Goal: Register for event/course

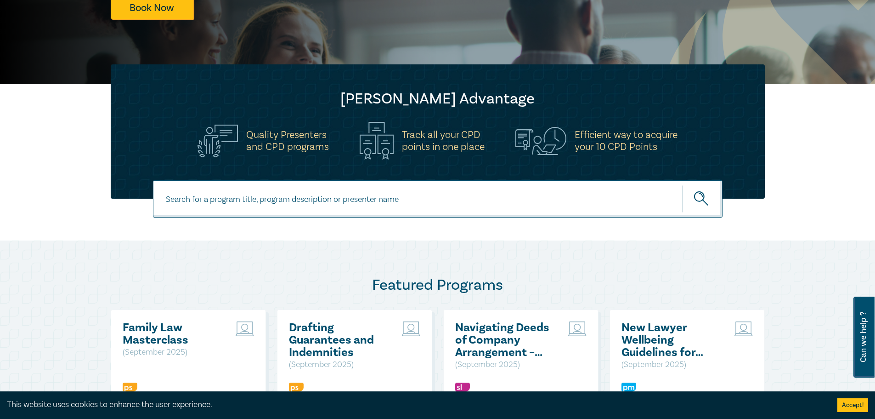
scroll to position [130, 0]
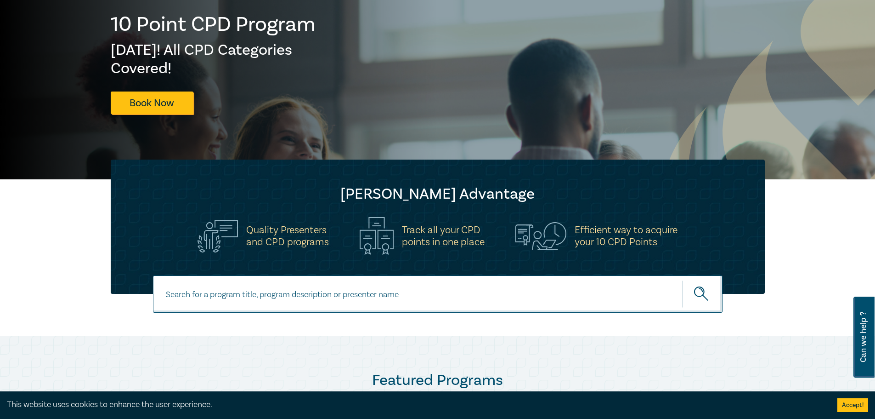
click at [536, 275] on input at bounding box center [438, 293] width 570 height 37
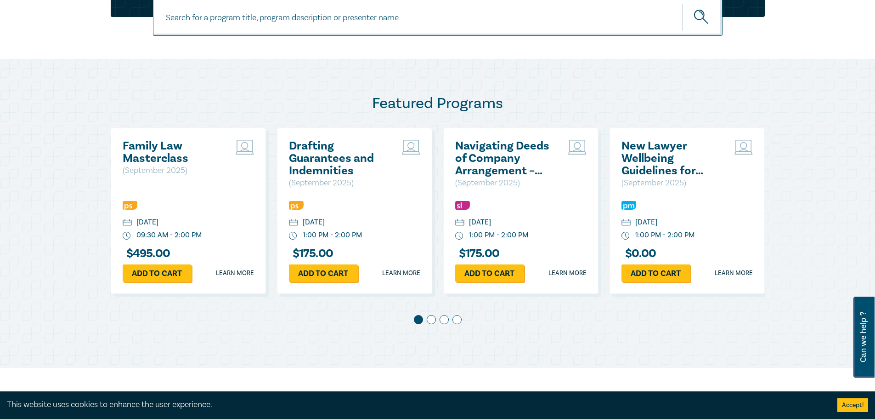
scroll to position [406, 0]
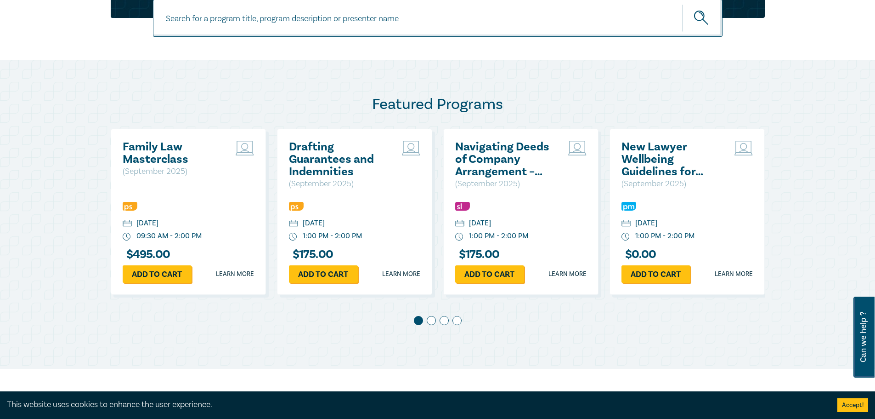
click at [382, 23] on input at bounding box center [438, 18] width 570 height 37
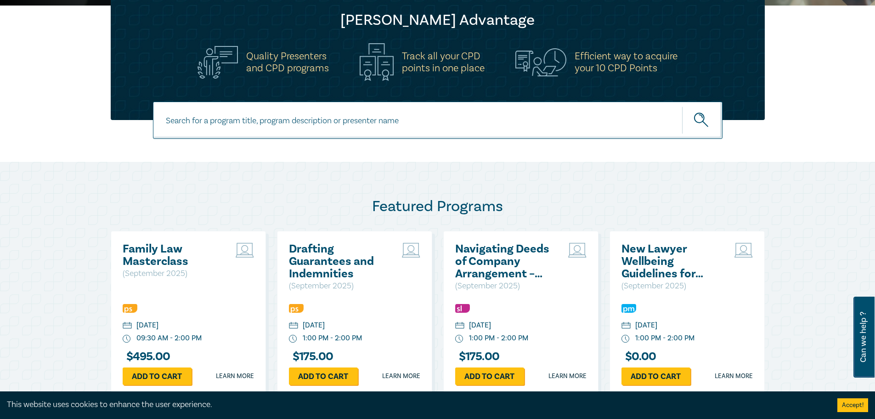
scroll to position [283, 0]
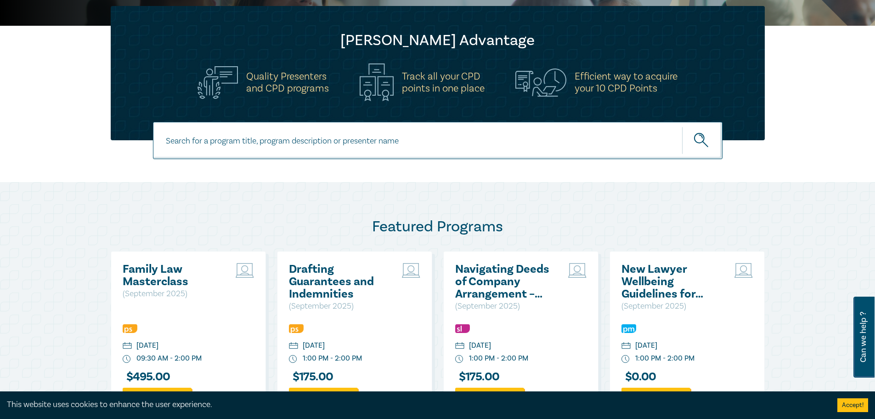
click at [369, 129] on input at bounding box center [438, 140] width 570 height 37
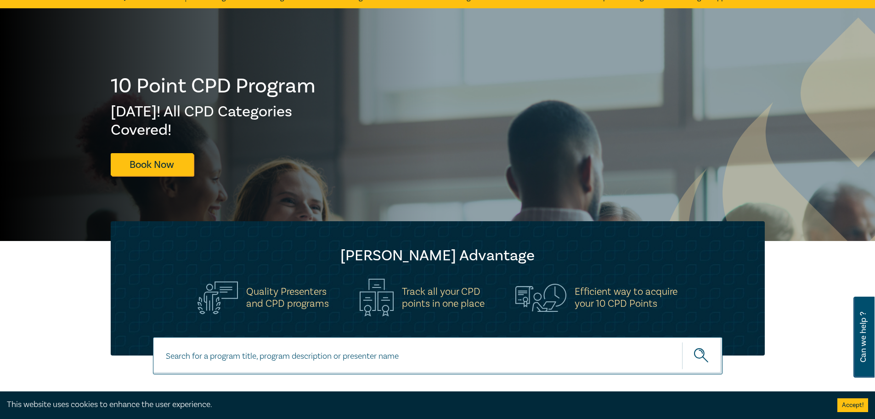
scroll to position [0, 0]
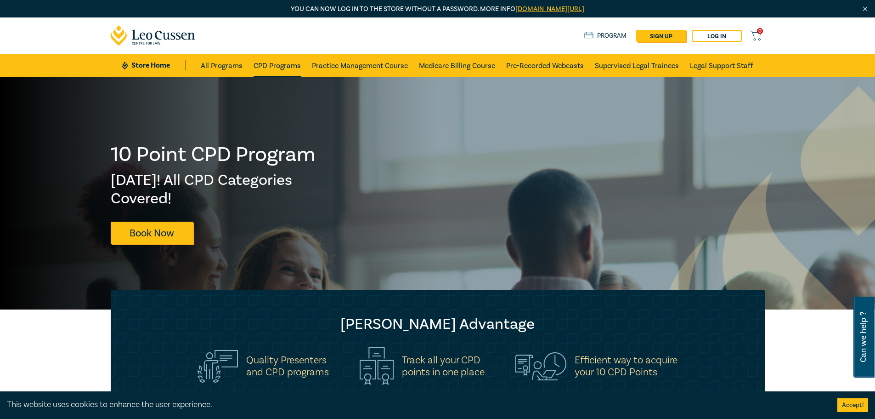
click at [278, 66] on link "CPD Programs" at bounding box center [277, 65] width 47 height 23
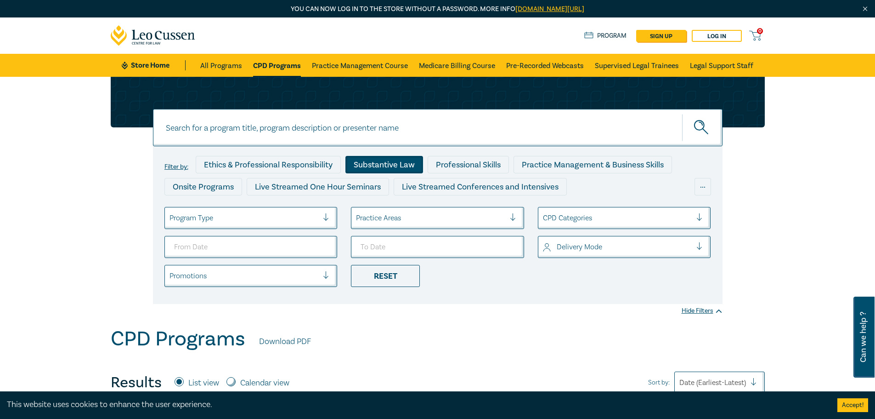
click at [389, 170] on div "Substantive Law" at bounding box center [385, 164] width 78 height 17
click at [324, 221] on div at bounding box center [330, 217] width 14 height 9
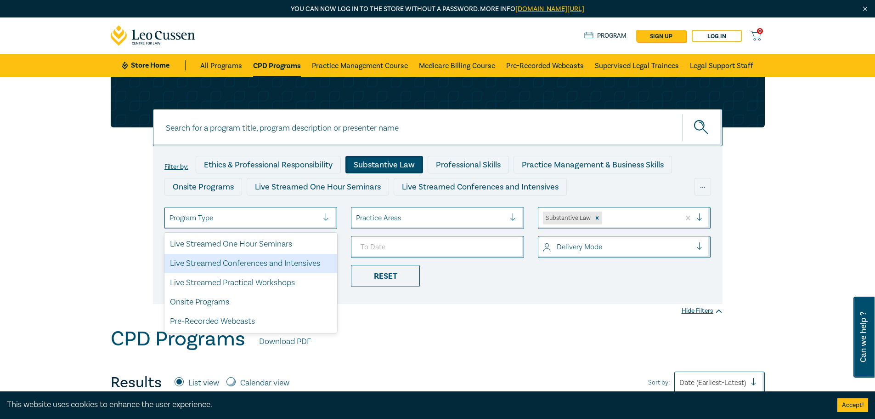
click at [297, 264] on div "Live Streamed Conferences and Intensives" at bounding box center [250, 263] width 173 height 19
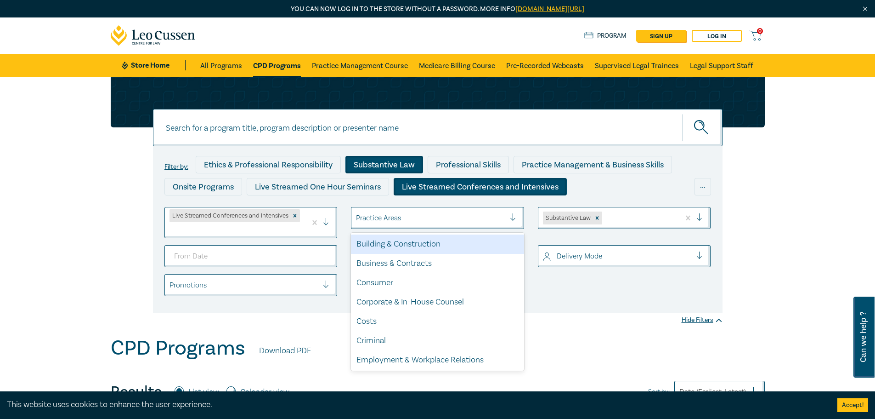
click at [391, 223] on div at bounding box center [430, 218] width 149 height 12
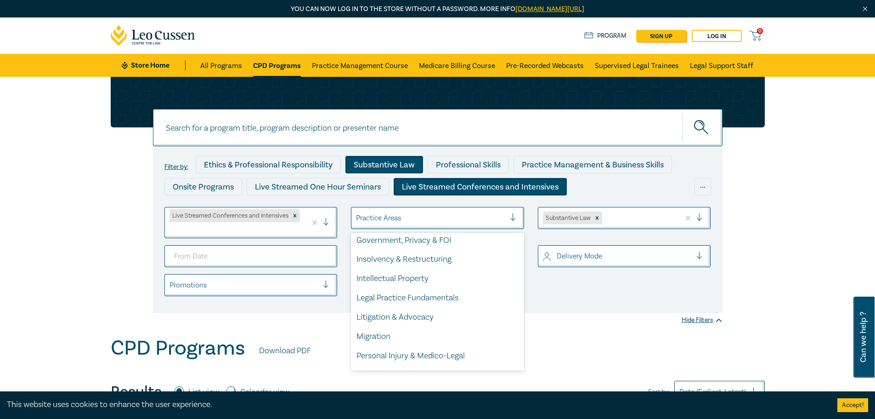
scroll to position [270, 0]
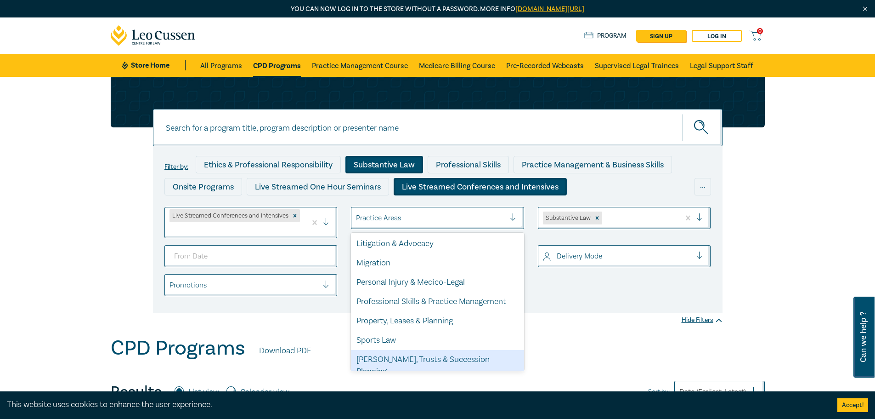
click at [435, 275] on div "[PERSON_NAME], Trusts & Succession Planning" at bounding box center [437, 365] width 173 height 31
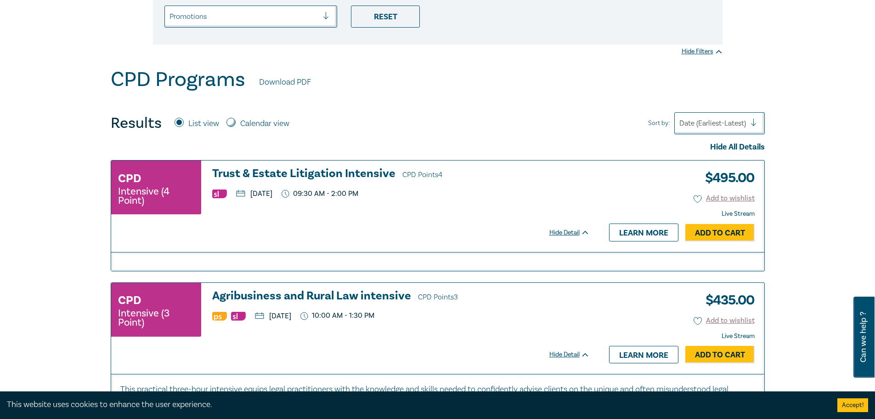
scroll to position [276, 0]
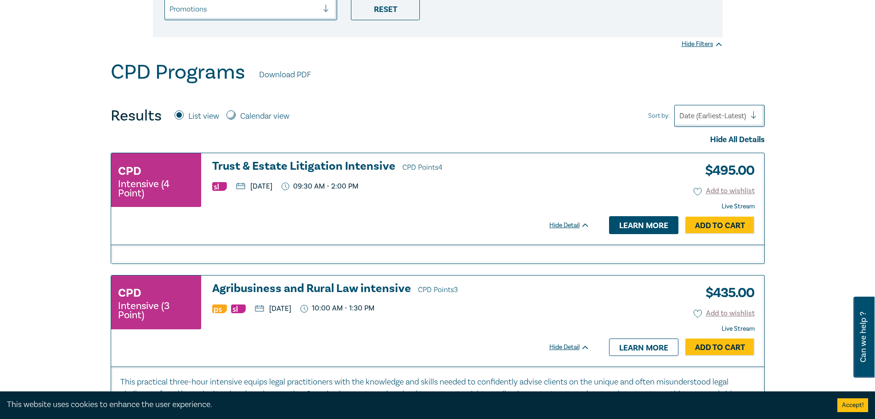
click at [603, 225] on link "Learn more" at bounding box center [643, 224] width 69 height 17
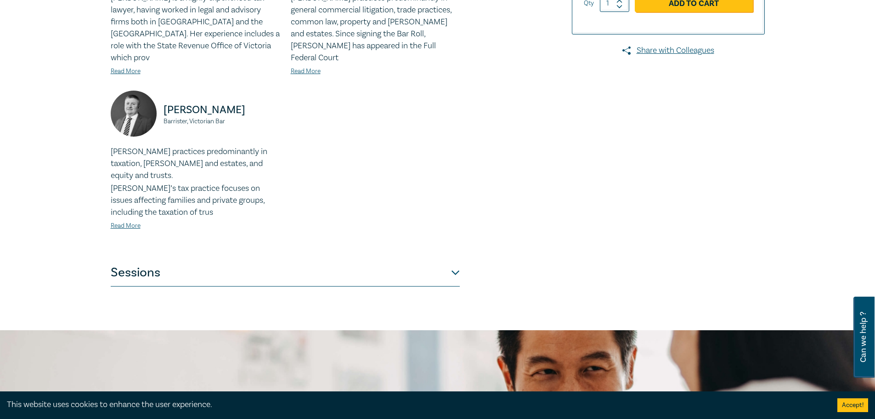
scroll to position [337, 0]
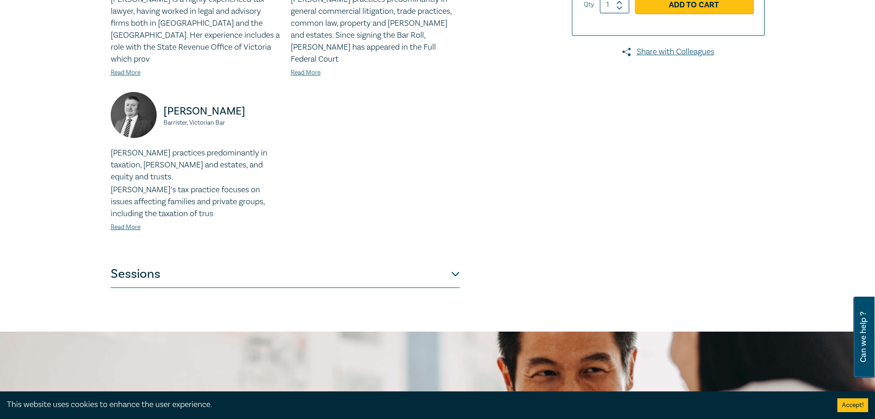
click at [450, 260] on button "Sessions" at bounding box center [285, 274] width 349 height 28
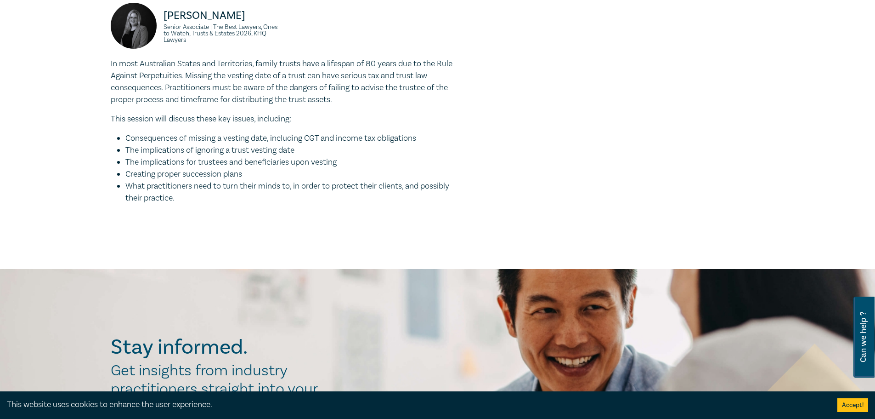
scroll to position [950, 0]
